Goal: Information Seeking & Learning: Find specific fact

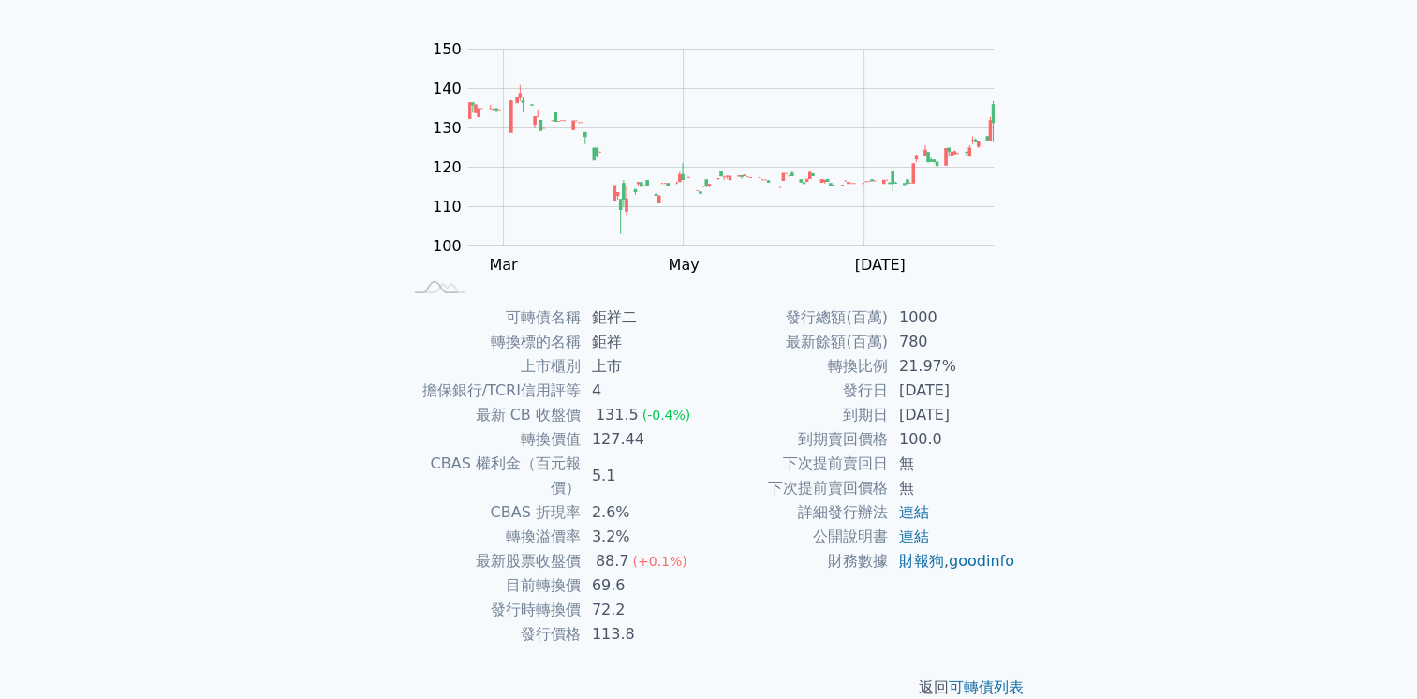
scroll to position [169, 0]
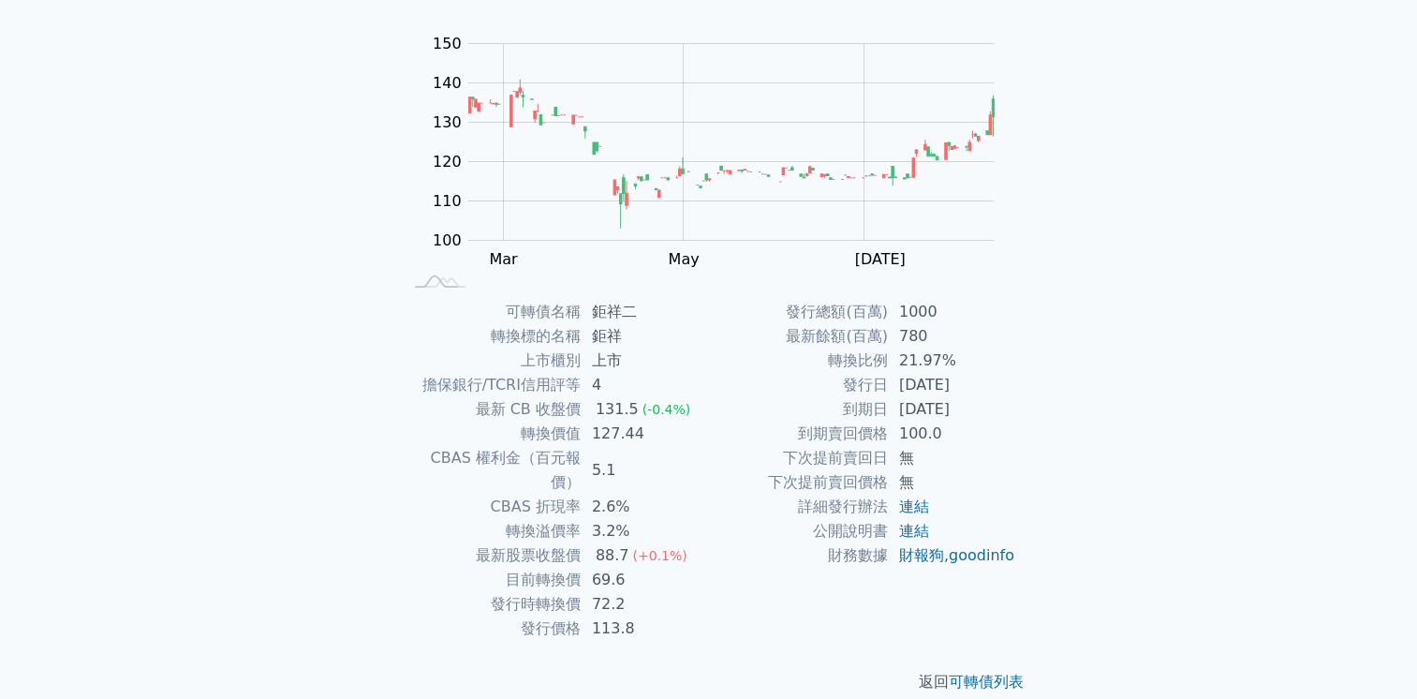
click at [592, 436] on td "127.44" at bounding box center [645, 433] width 128 height 24
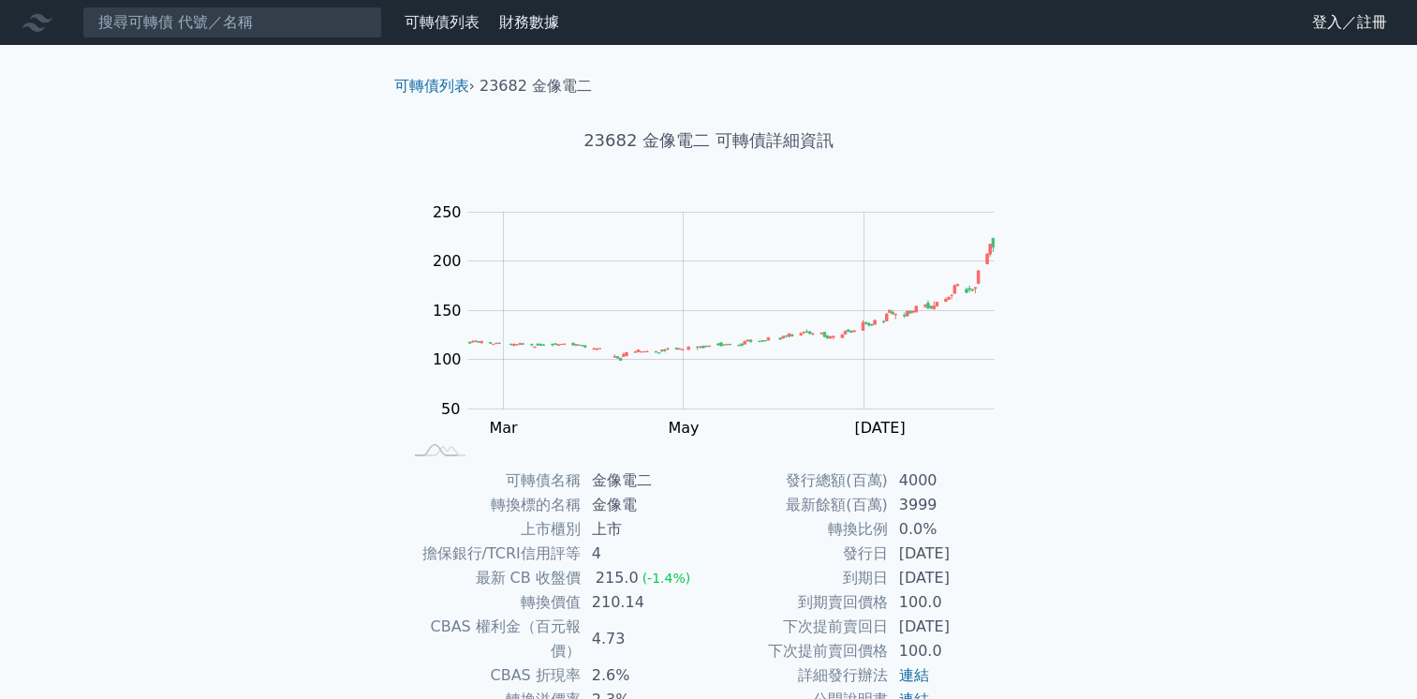
scroll to position [169, 0]
